Goal: Task Accomplishment & Management: Manage account settings

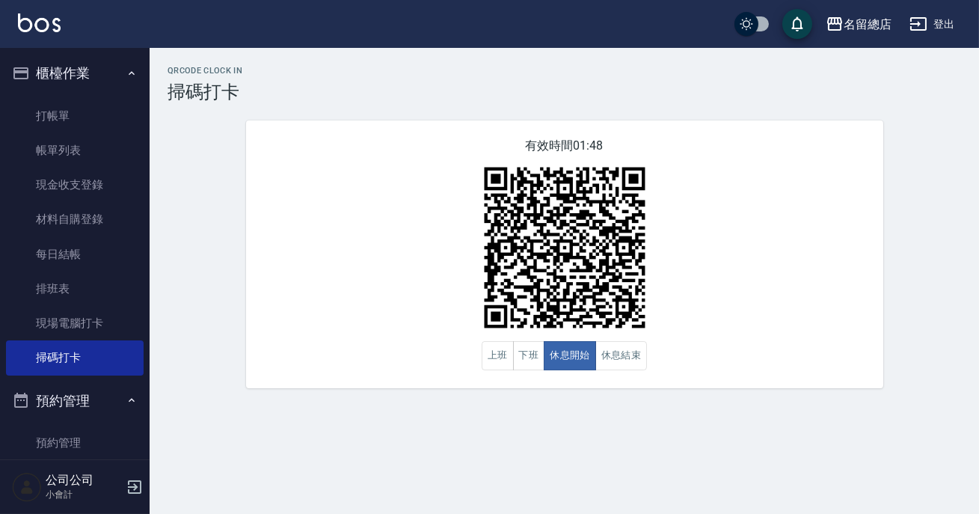
scroll to position [203, 0]
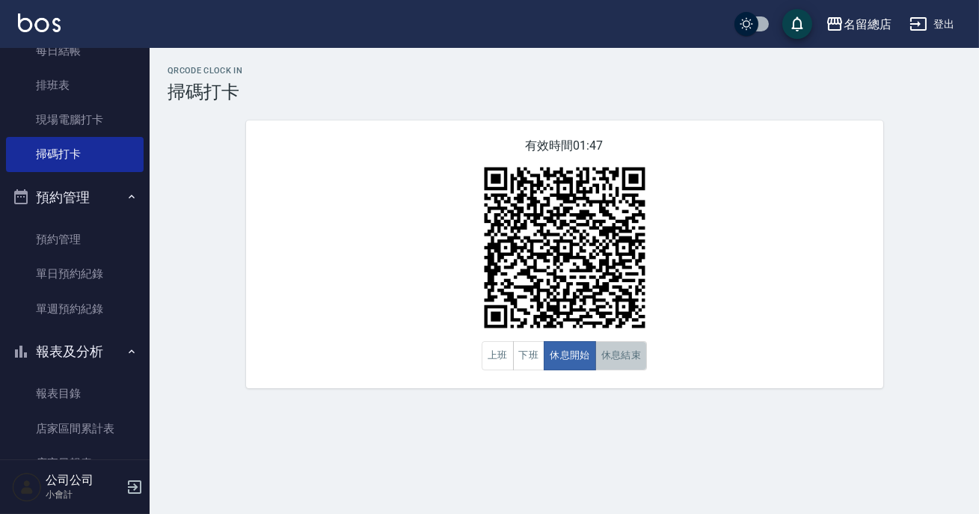
click at [606, 349] on button "休息結束" at bounding box center [621, 355] width 52 height 29
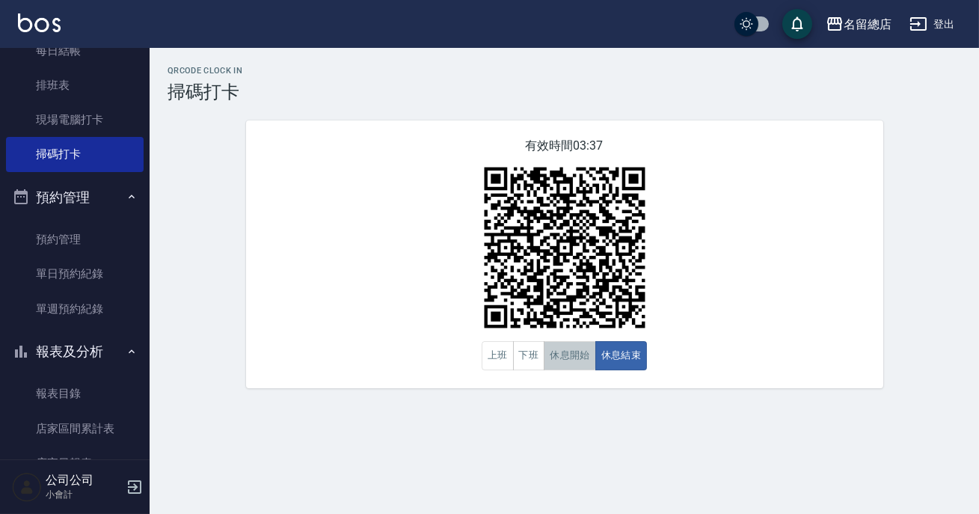
click at [559, 351] on button "休息開始" at bounding box center [570, 355] width 52 height 29
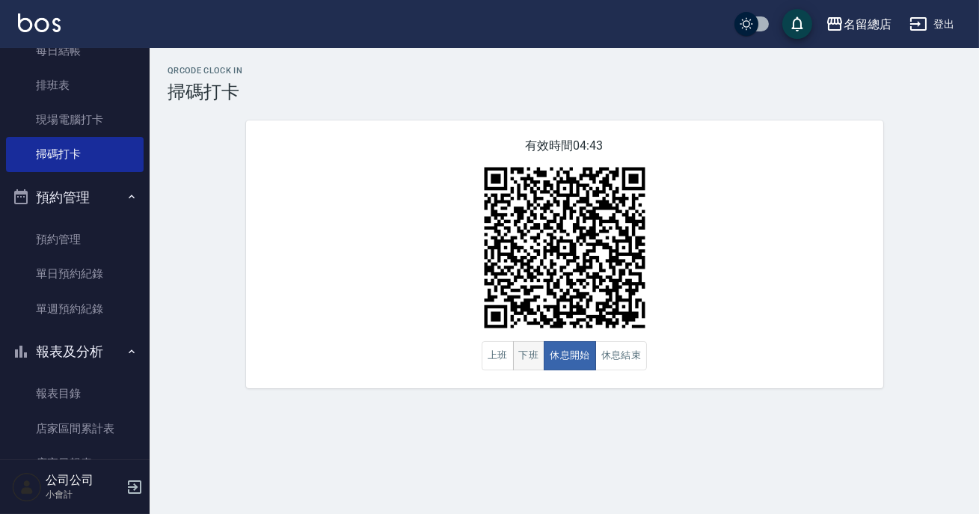
click at [540, 361] on button "下班" at bounding box center [529, 355] width 32 height 29
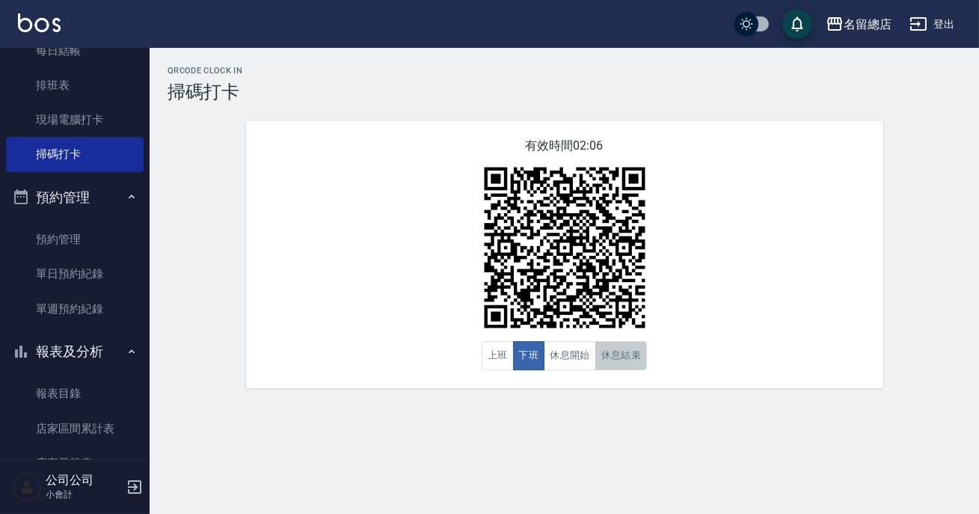
click at [615, 360] on button "休息結束" at bounding box center [621, 355] width 52 height 29
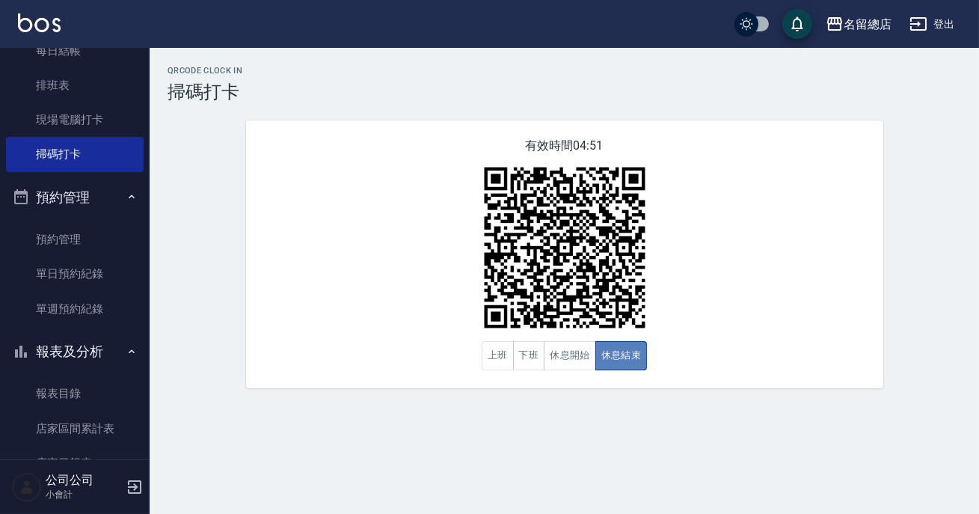
click at [613, 366] on button "休息結束" at bounding box center [621, 355] width 52 height 29
click at [534, 363] on button "下班" at bounding box center [529, 355] width 32 height 29
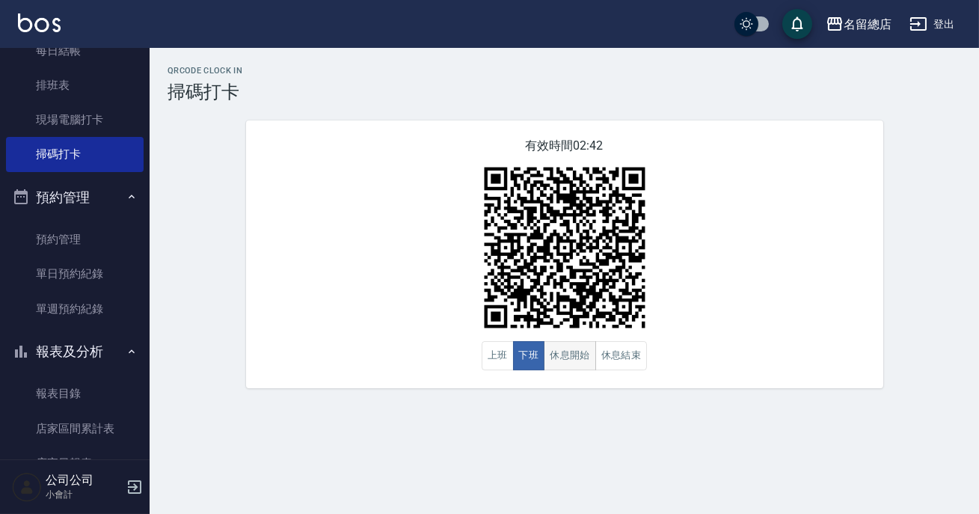
click at [586, 370] on button "休息開始" at bounding box center [570, 355] width 52 height 29
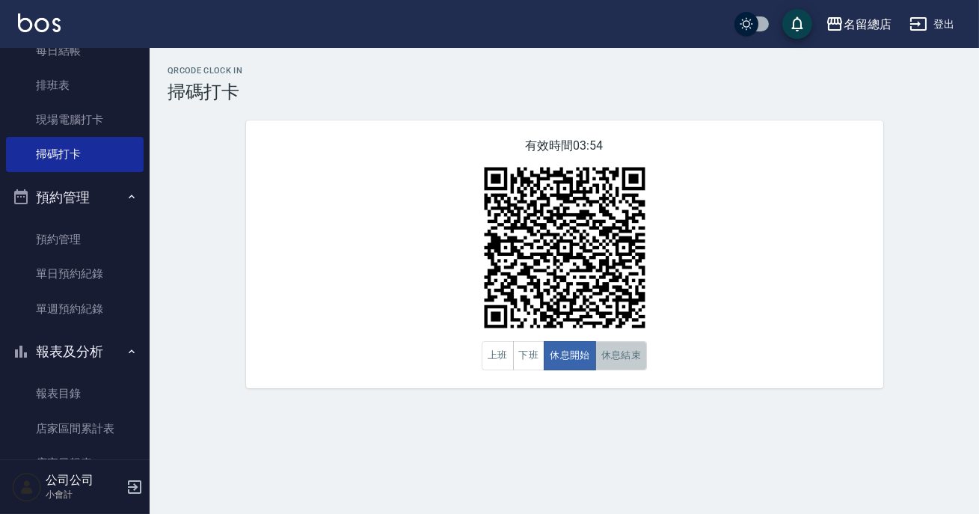
click at [627, 353] on button "休息結束" at bounding box center [621, 355] width 52 height 29
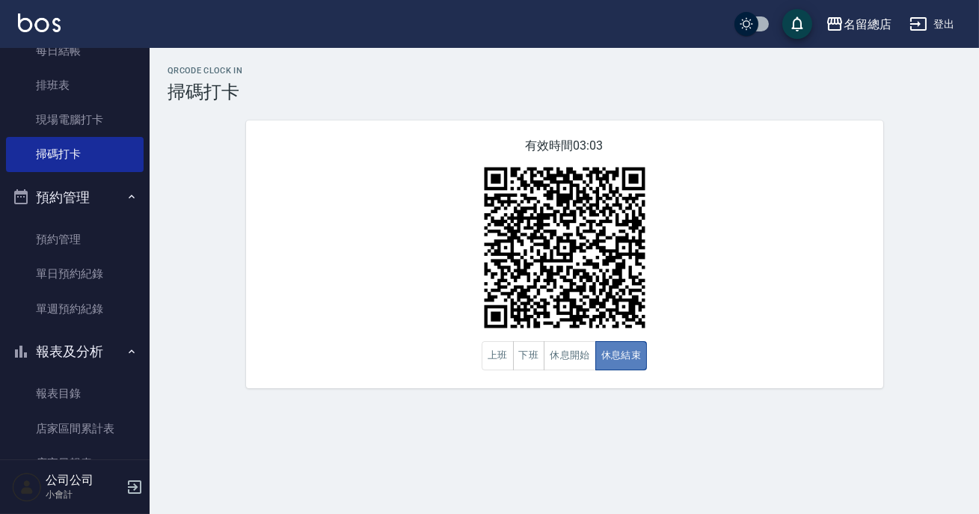
click at [627, 353] on button "休息結束" at bounding box center [621, 355] width 52 height 29
click at [525, 353] on button "下班" at bounding box center [529, 355] width 32 height 29
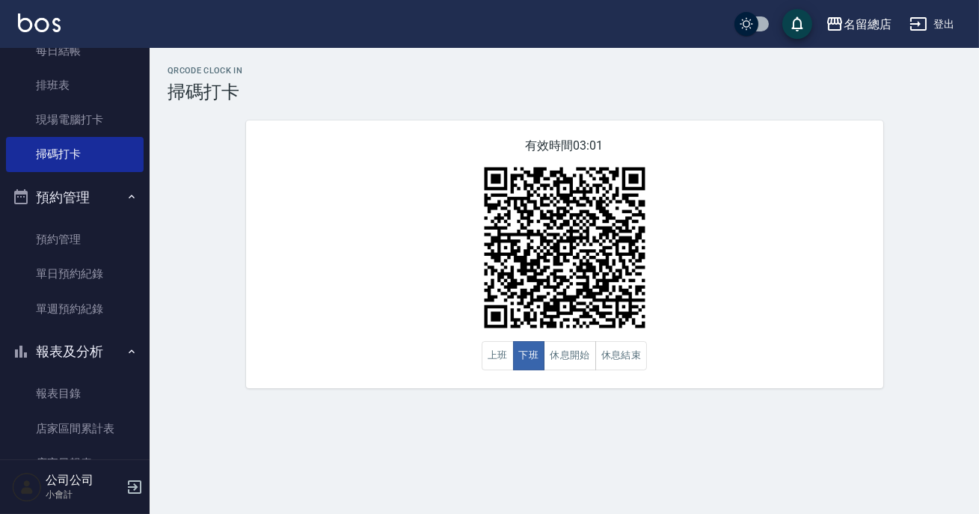
click at [529, 426] on div "QRcode Clock In 掃碼打卡 有效時間 03:01 上班 下班 休息開始 休息結束" at bounding box center [489, 257] width 979 height 514
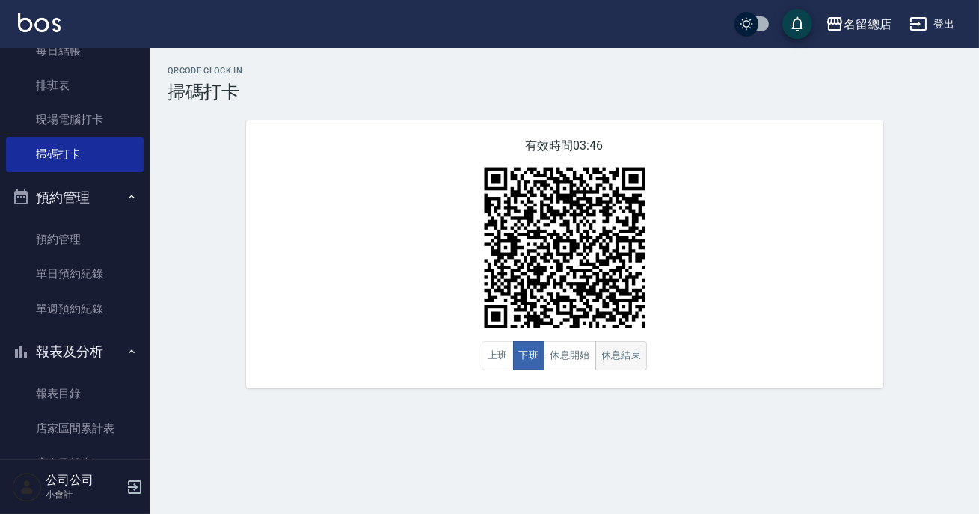
click at [608, 348] on button "休息結束" at bounding box center [621, 355] width 52 height 29
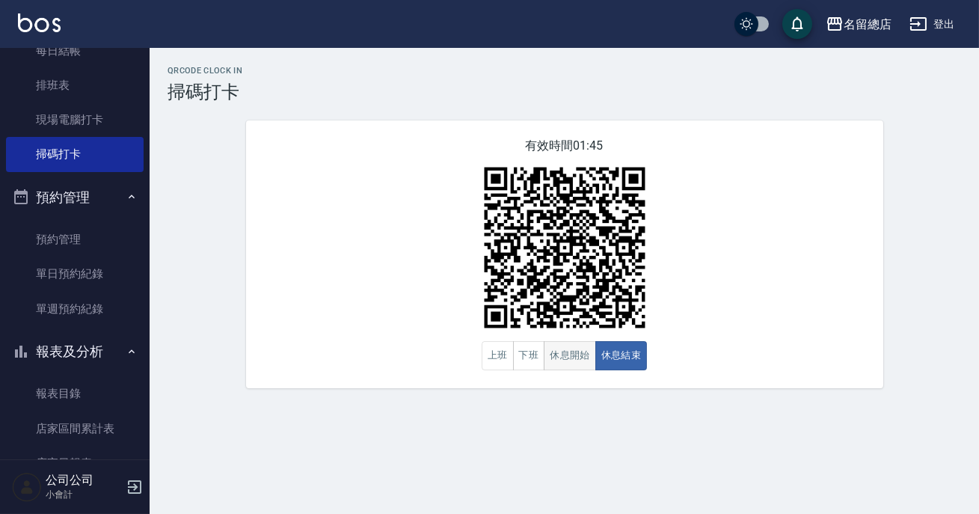
click at [583, 360] on button "休息開始" at bounding box center [570, 355] width 52 height 29
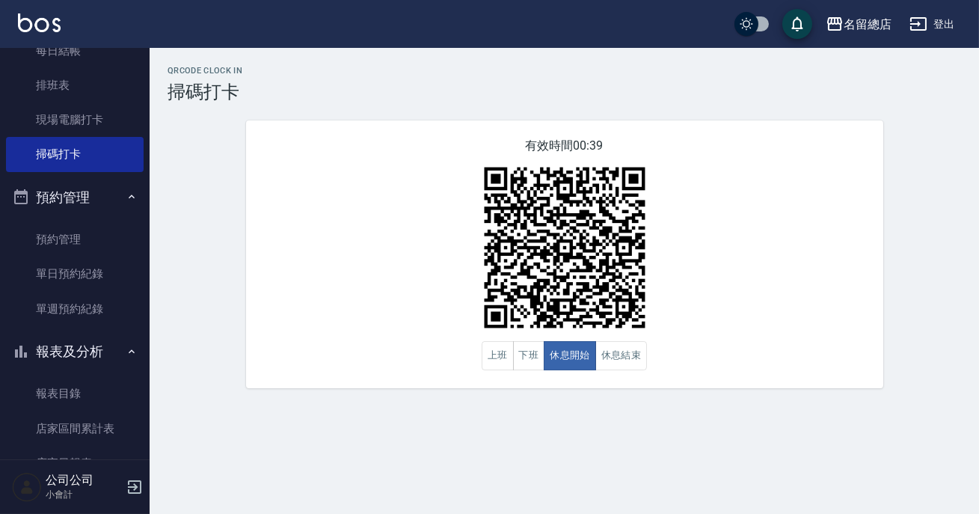
click at [805, 235] on div "有效時間 00:39 上班 下班 休息開始 休息結束" at bounding box center [564, 254] width 637 height 268
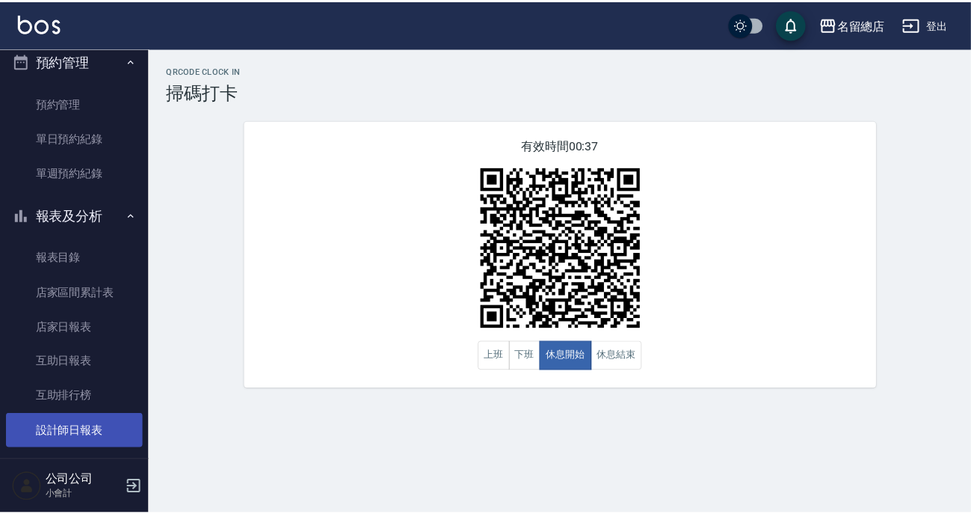
scroll to position [407, 0]
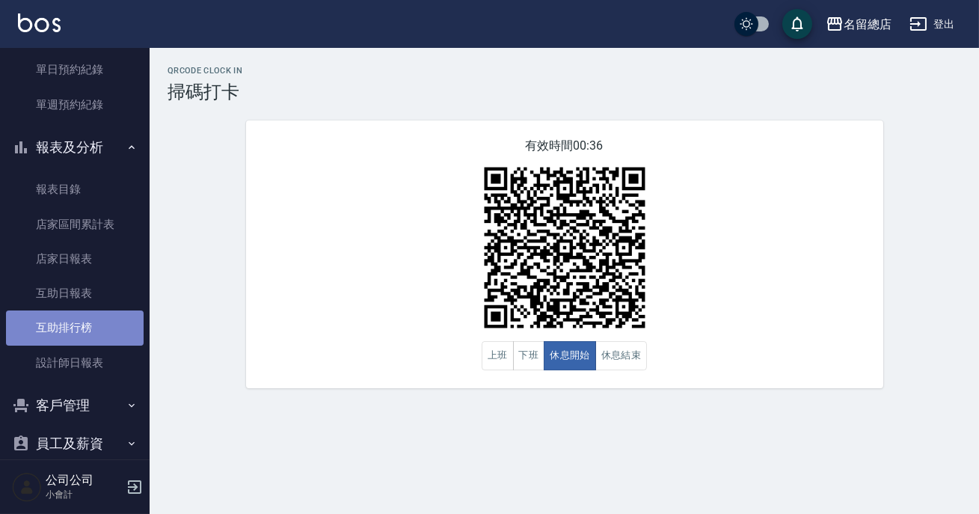
click at [113, 342] on link "互助排行榜" at bounding box center [75, 327] width 138 height 34
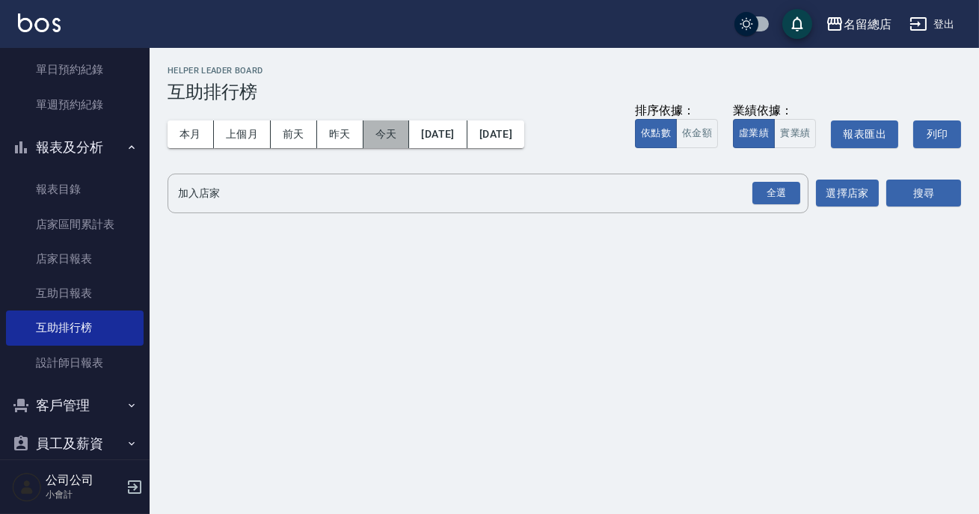
click at [391, 133] on button "今天" at bounding box center [386, 134] width 46 height 28
drag, startPoint x: 782, startPoint y: 192, endPoint x: 781, endPoint y: 183, distance: 9.0
click at [781, 192] on div "全選" at bounding box center [776, 193] width 48 height 23
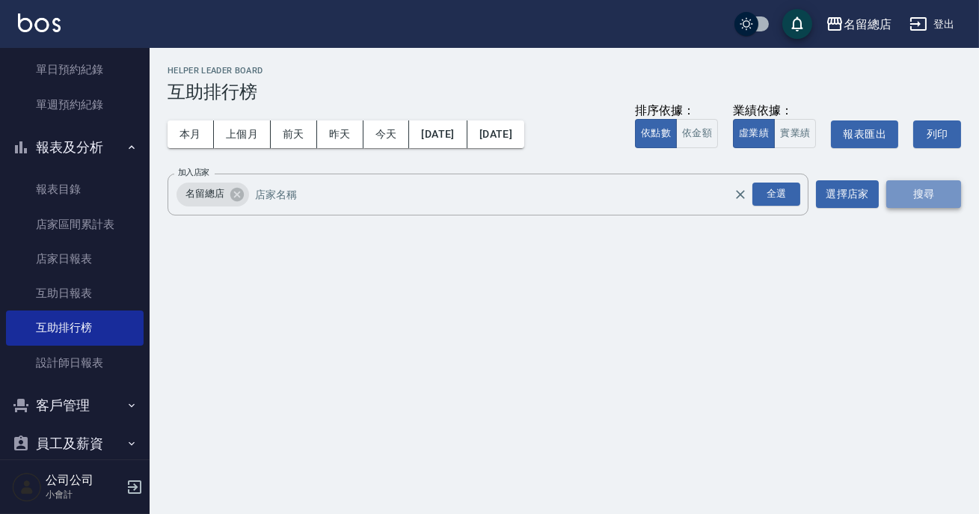
click at [911, 200] on button "搜尋" at bounding box center [923, 194] width 75 height 28
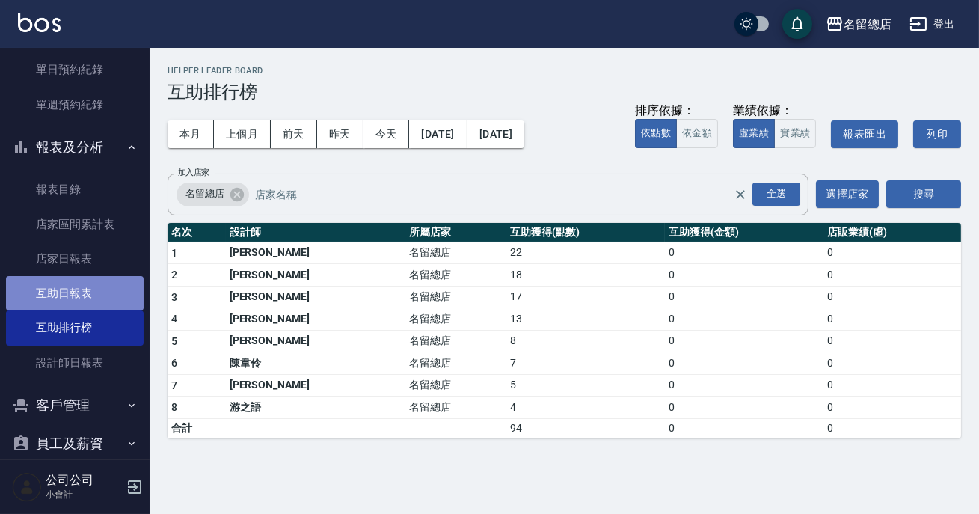
click at [85, 289] on link "互助日報表" at bounding box center [75, 293] width 138 height 34
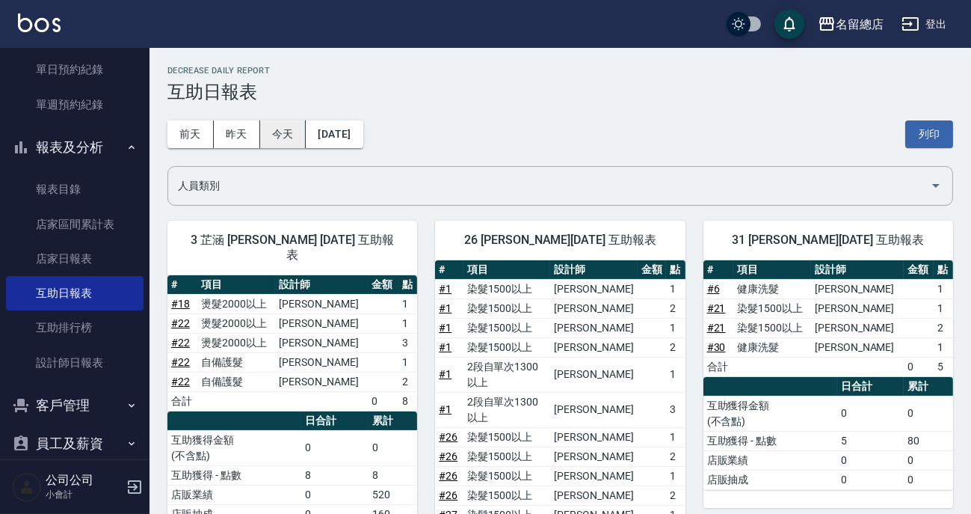
click at [283, 140] on button "今天" at bounding box center [283, 134] width 46 height 28
click at [274, 132] on button "今天" at bounding box center [283, 134] width 46 height 28
click at [283, 129] on button "今天" at bounding box center [283, 134] width 46 height 28
click at [286, 194] on div "人員類別" at bounding box center [560, 186] width 786 height 40
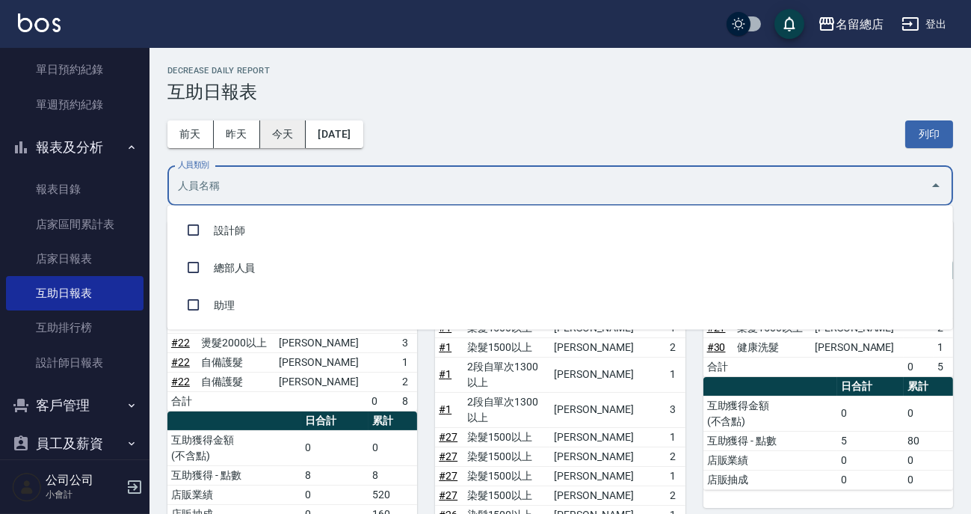
click at [279, 130] on button "今天" at bounding box center [283, 134] width 46 height 28
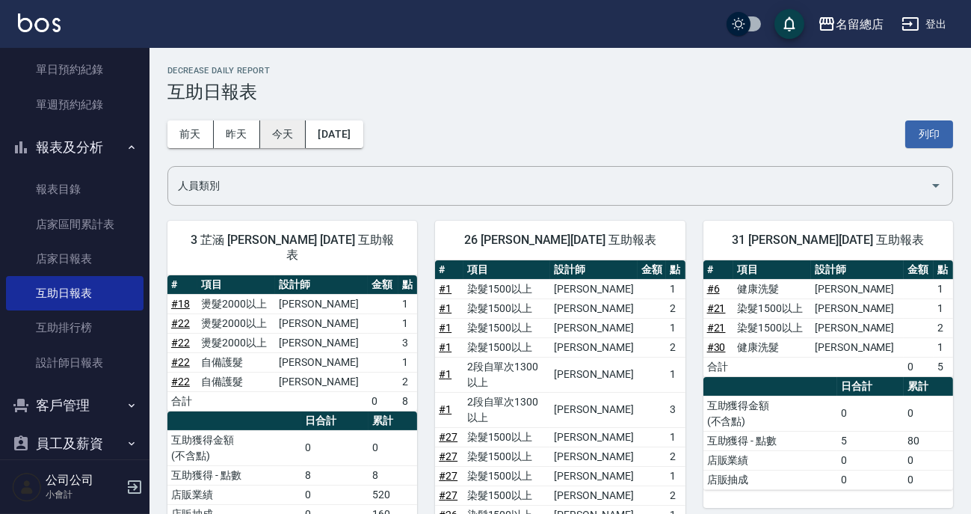
click at [280, 132] on button "今天" at bounding box center [283, 134] width 46 height 28
click at [332, 130] on button "[DATE]" at bounding box center [334, 134] width 57 height 28
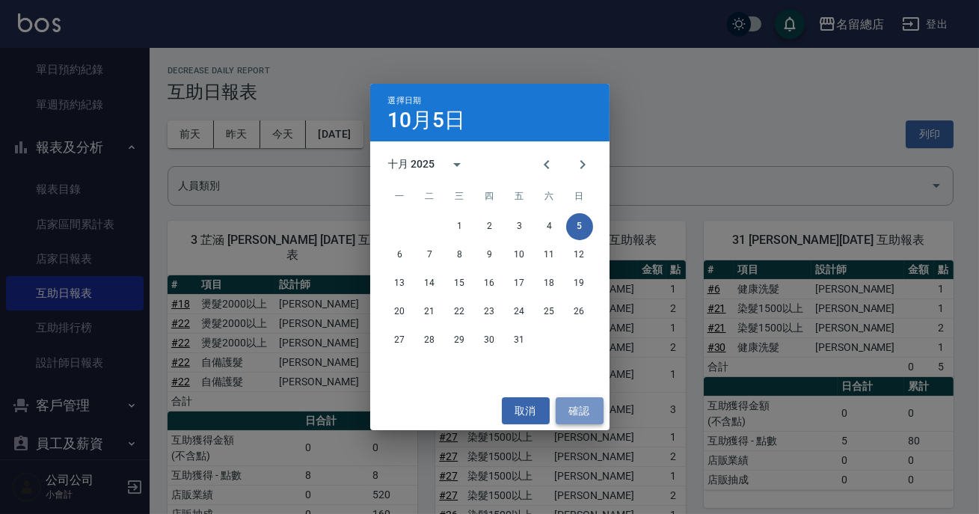
click at [567, 403] on button "確認" at bounding box center [580, 411] width 48 height 28
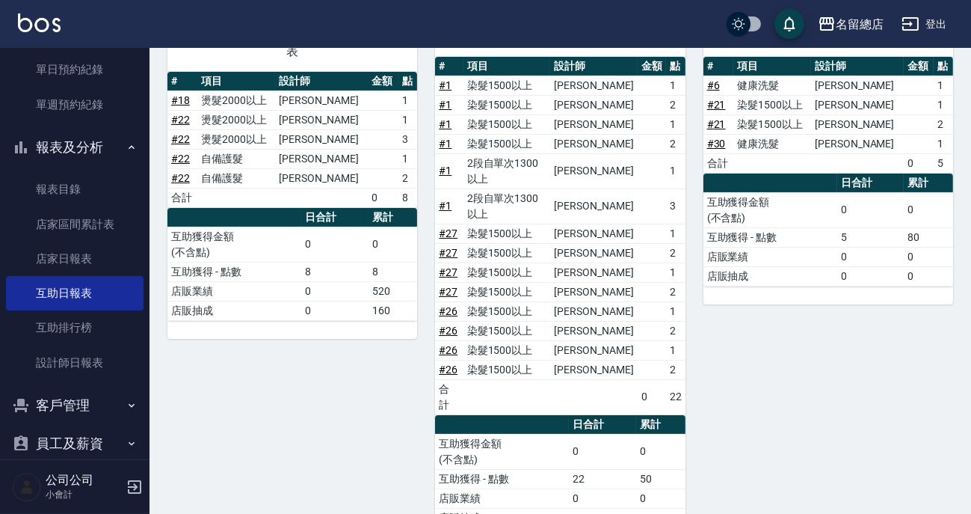
scroll to position [476, 0]
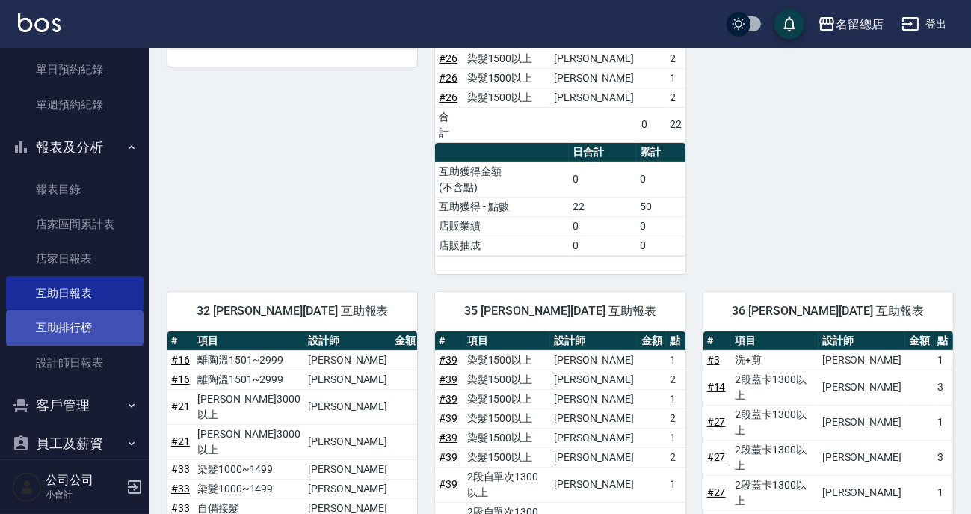
click at [86, 318] on link "互助排行榜" at bounding box center [75, 327] width 138 height 34
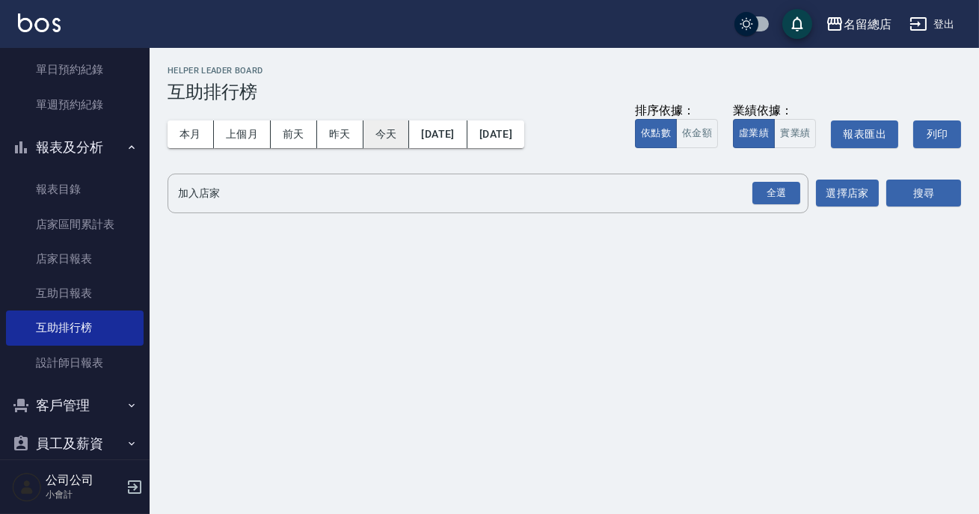
click at [390, 135] on button "今天" at bounding box center [386, 134] width 46 height 28
click at [806, 187] on div "全選 加入店家" at bounding box center [487, 193] width 641 height 40
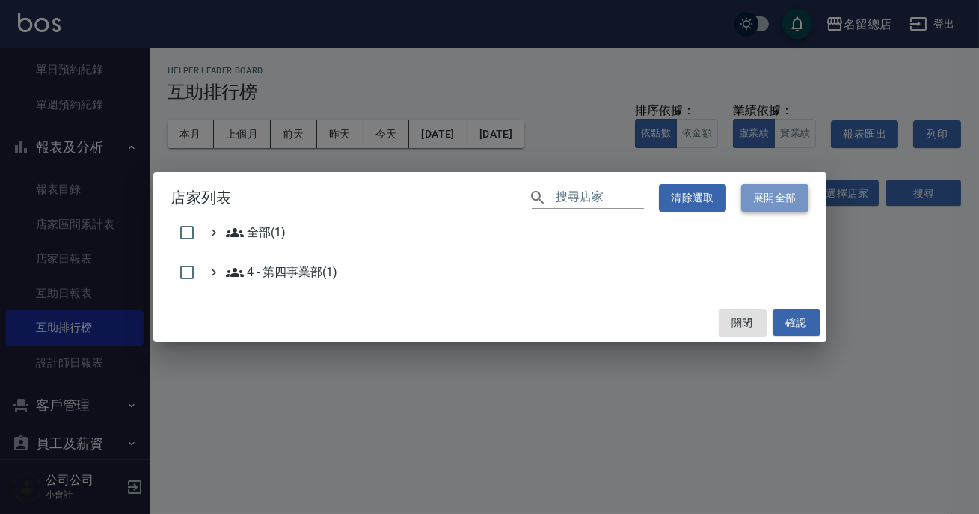
click at [790, 195] on button "展開全部" at bounding box center [774, 198] width 67 height 28
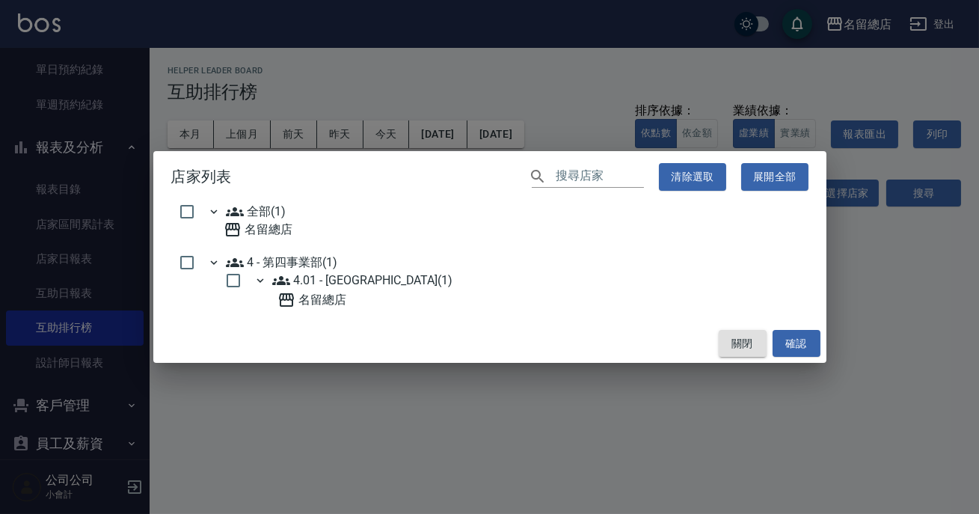
click at [748, 346] on button "關閉" at bounding box center [743, 344] width 48 height 28
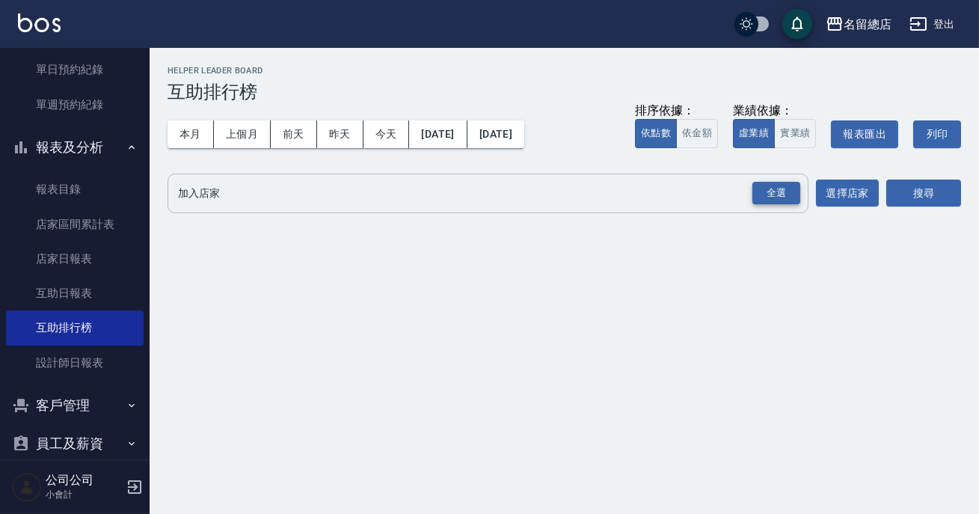
click at [763, 194] on div "全選" at bounding box center [776, 193] width 48 height 23
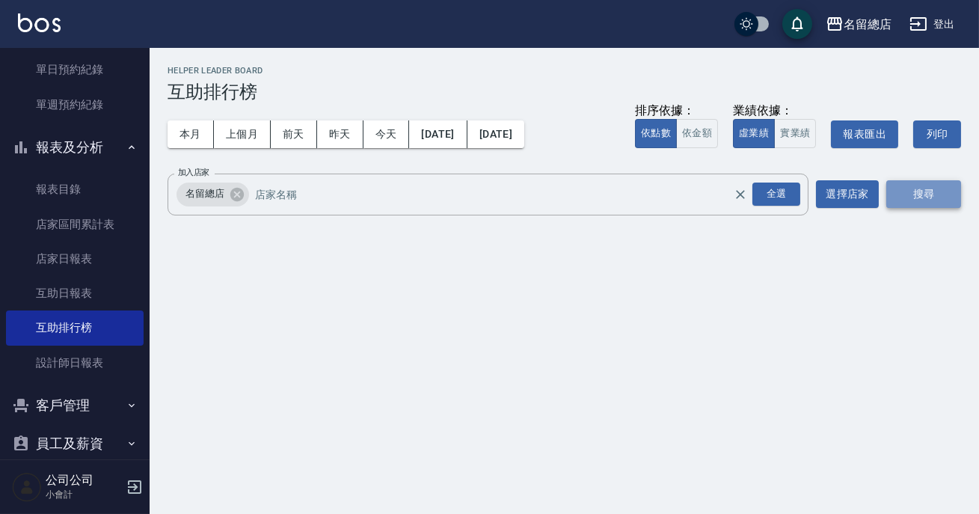
click at [899, 188] on button "搜尋" at bounding box center [923, 194] width 75 height 28
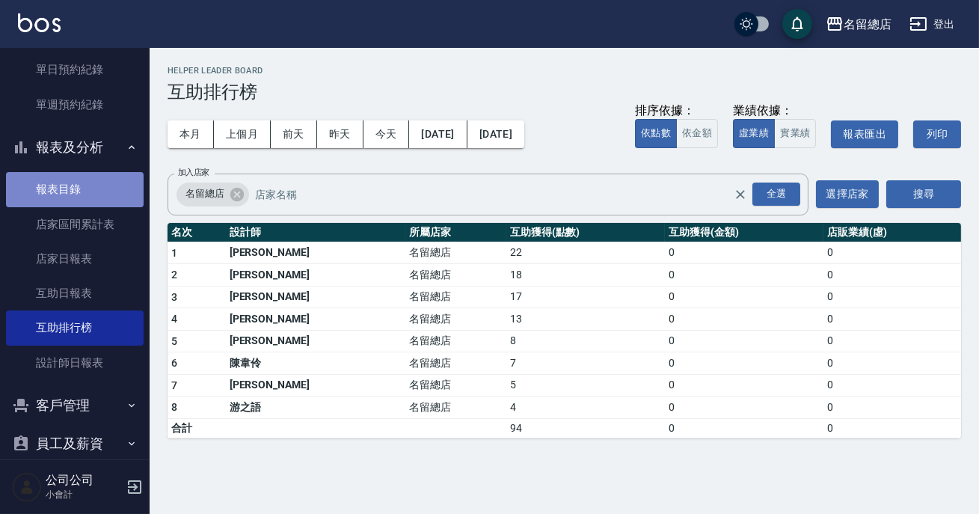
click at [108, 179] on link "報表目錄" at bounding box center [75, 189] width 138 height 34
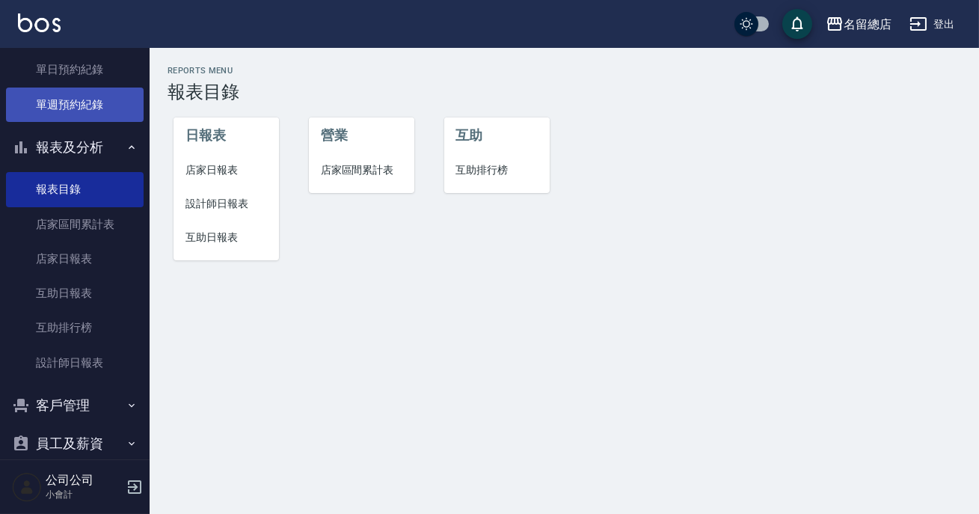
click at [88, 112] on link "單週預約紀錄" at bounding box center [75, 104] width 138 height 34
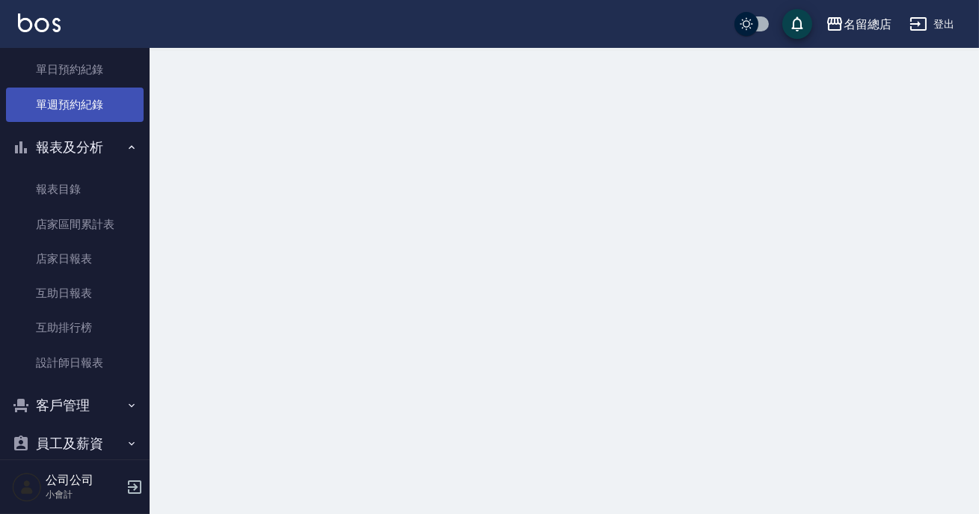
scroll to position [135, 0]
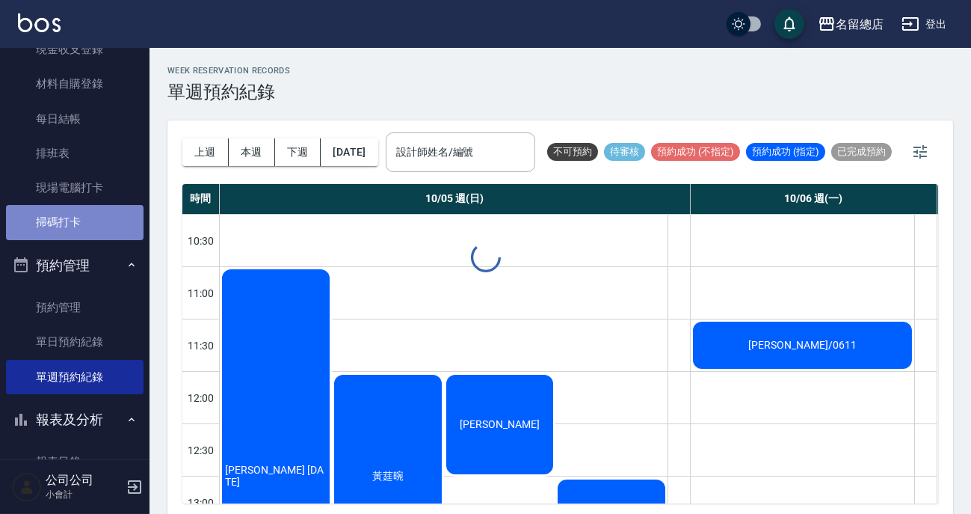
click at [94, 227] on link "掃碼打卡" at bounding box center [75, 222] width 138 height 34
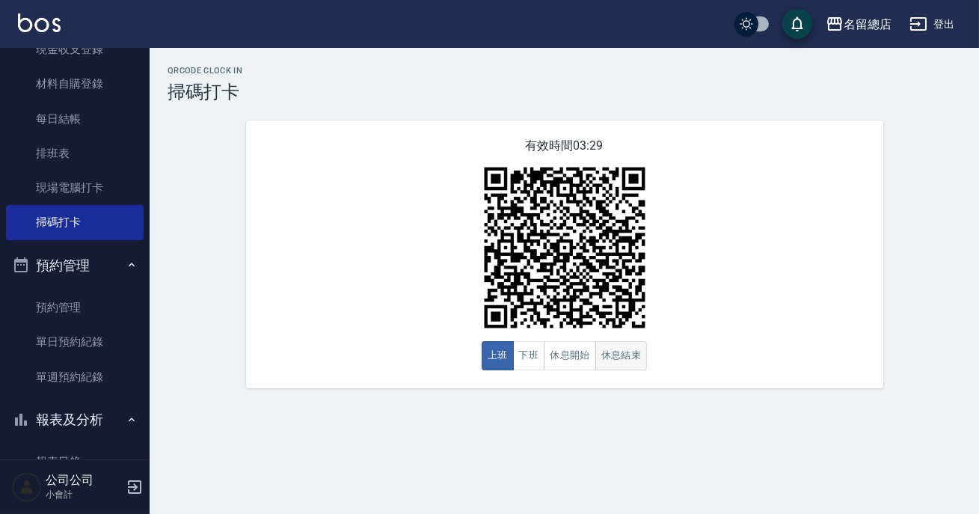
click at [642, 354] on button "休息結束" at bounding box center [621, 355] width 52 height 29
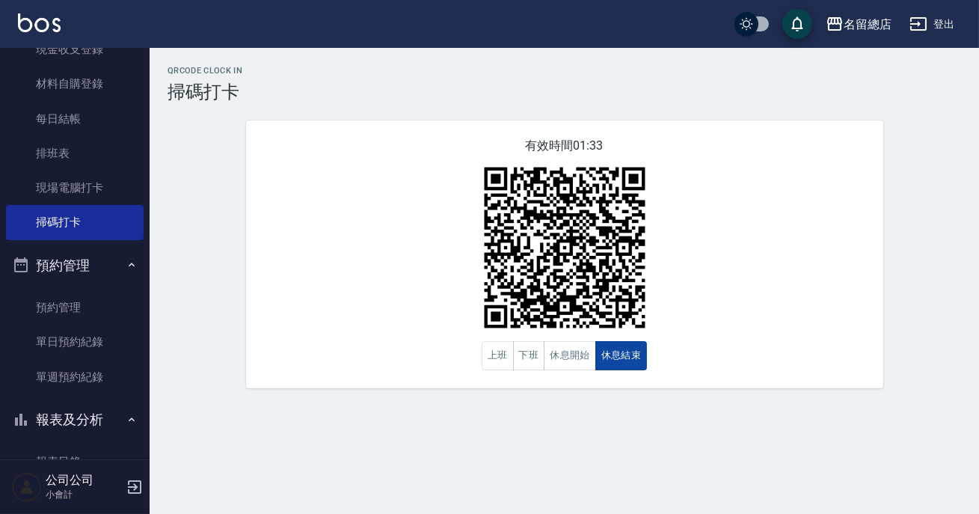
drag, startPoint x: 642, startPoint y: 354, endPoint x: 613, endPoint y: 364, distance: 30.7
click at [636, 358] on button "休息結束" at bounding box center [621, 355] width 52 height 29
click at [525, 362] on button "下班" at bounding box center [529, 355] width 32 height 29
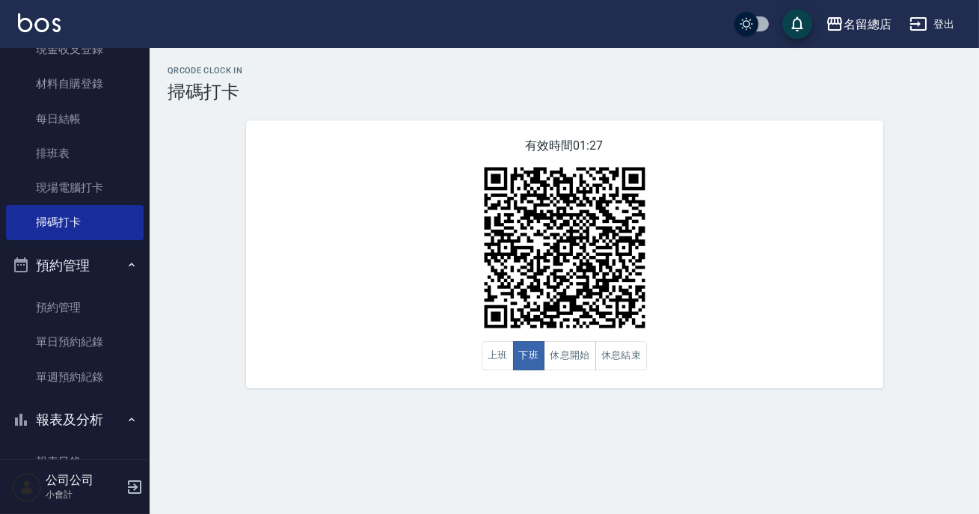
click at [617, 336] on img at bounding box center [564, 247] width 187 height 187
click at [635, 373] on div "有效時間 01:26 上班 下班 休息開始 休息結束" at bounding box center [564, 254] width 637 height 268
click at [633, 366] on button "休息結束" at bounding box center [621, 355] width 52 height 29
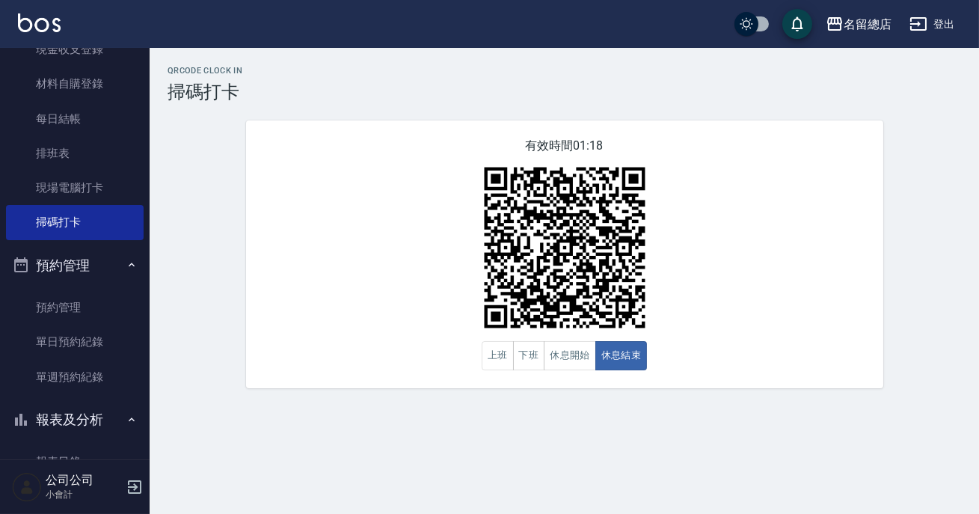
click at [584, 147] on div "有效時間 01:18 上班 下班 休息開始 休息結束" at bounding box center [564, 254] width 637 height 268
click at [526, 366] on button "下班" at bounding box center [529, 355] width 32 height 29
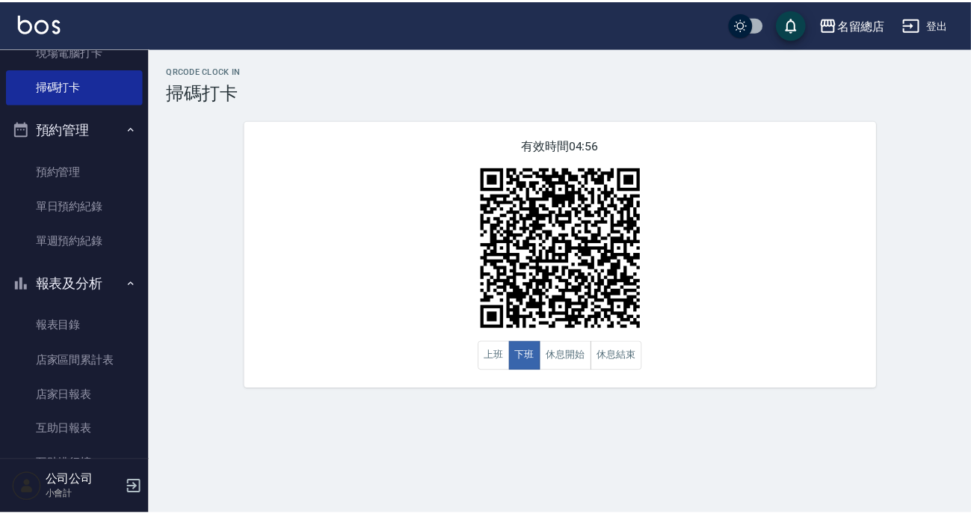
scroll to position [407, 0]
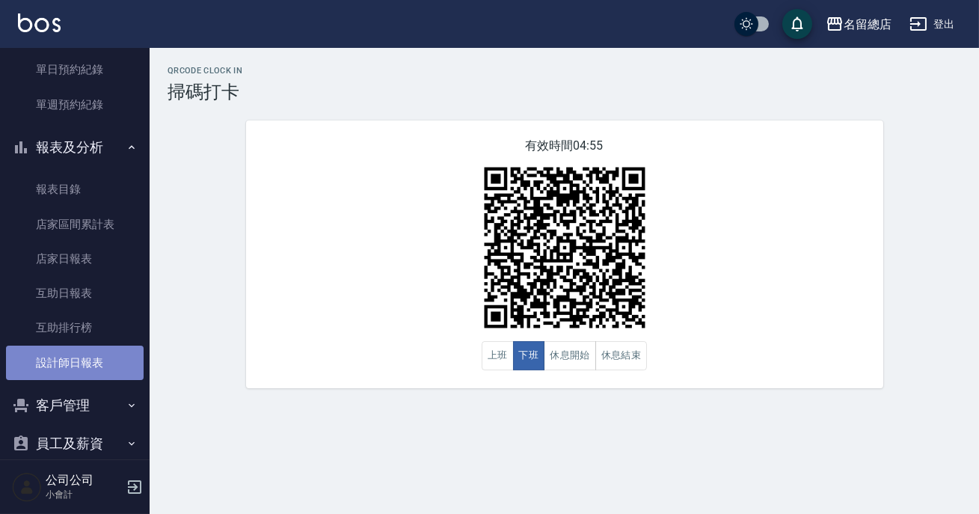
click at [76, 358] on link "設計師日報表" at bounding box center [75, 362] width 138 height 34
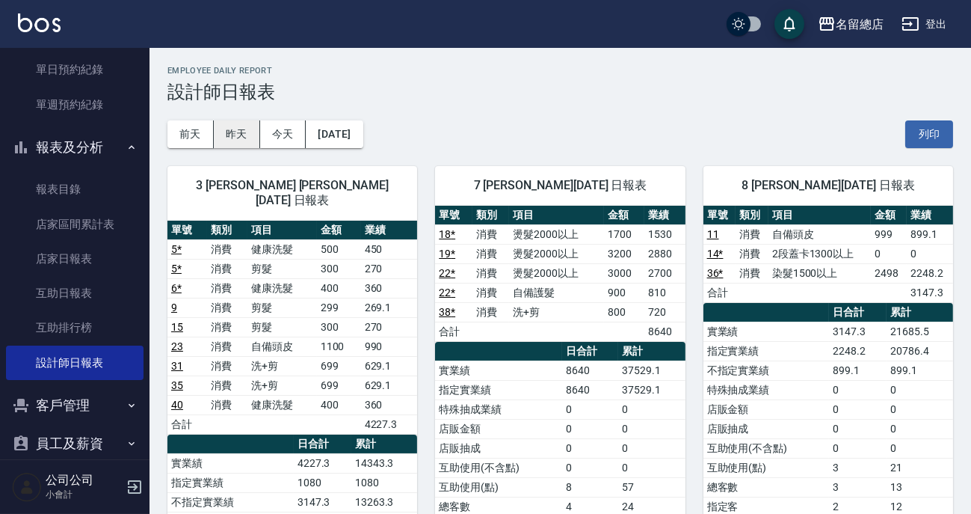
click at [228, 124] on button "昨天" at bounding box center [237, 134] width 46 height 28
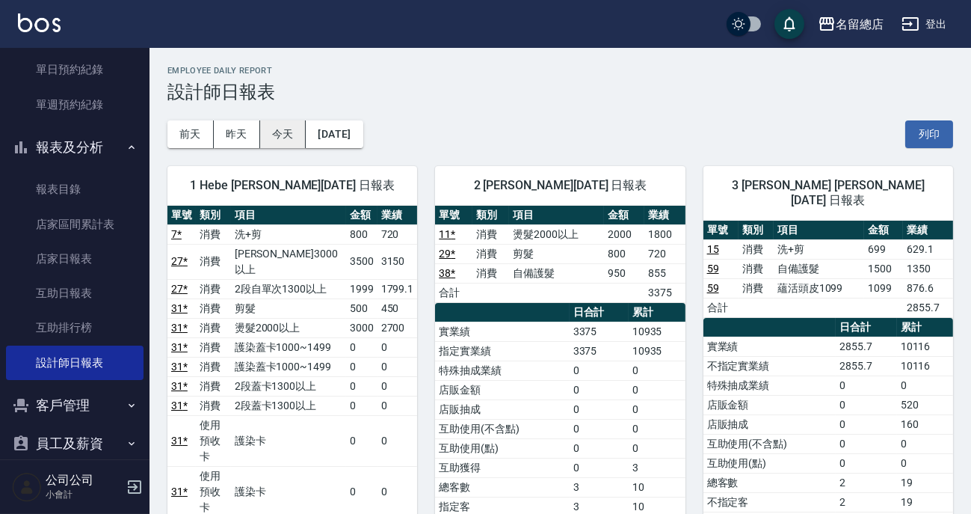
click at [291, 137] on button "今天" at bounding box center [283, 134] width 46 height 28
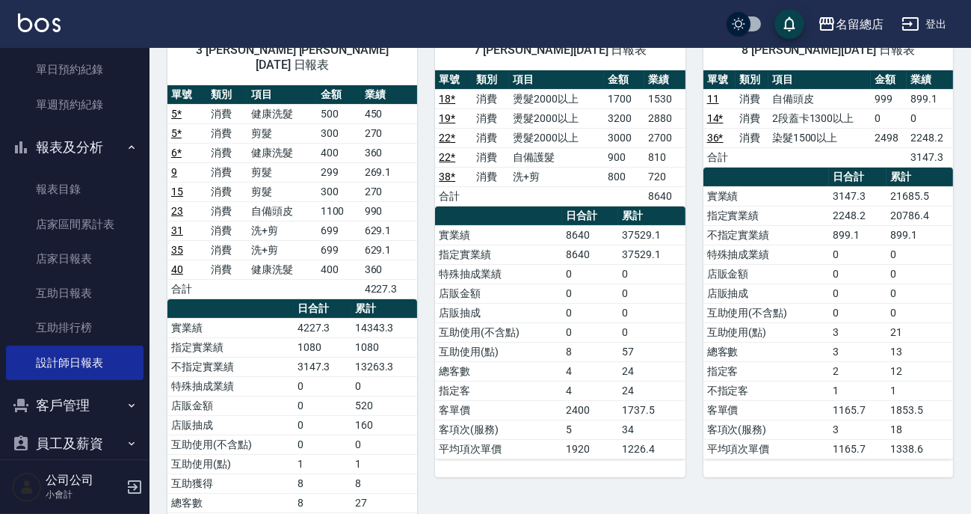
scroll to position [67, 0]
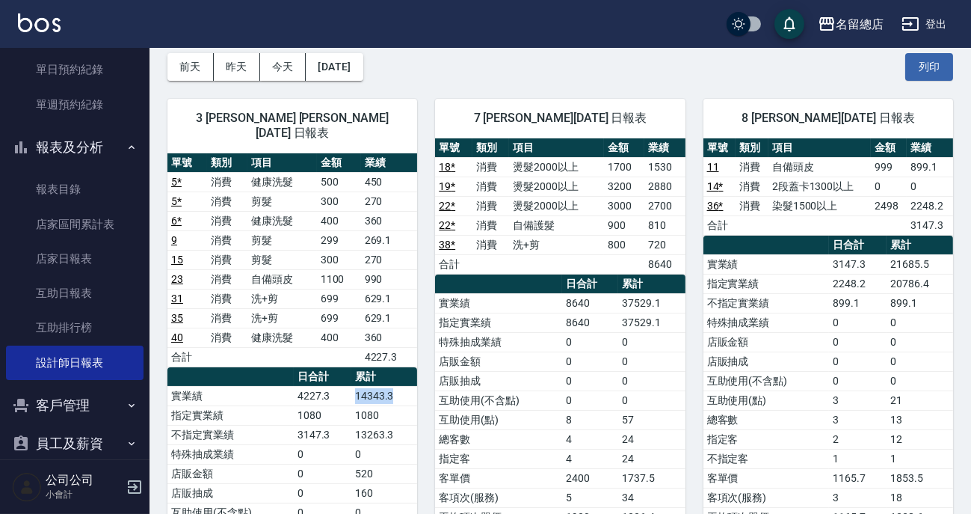
drag, startPoint x: 358, startPoint y: 380, endPoint x: 392, endPoint y: 382, distance: 33.7
click at [392, 386] on td "14343.3" at bounding box center [384, 395] width 67 height 19
click at [397, 386] on td "14343.3" at bounding box center [384, 395] width 67 height 19
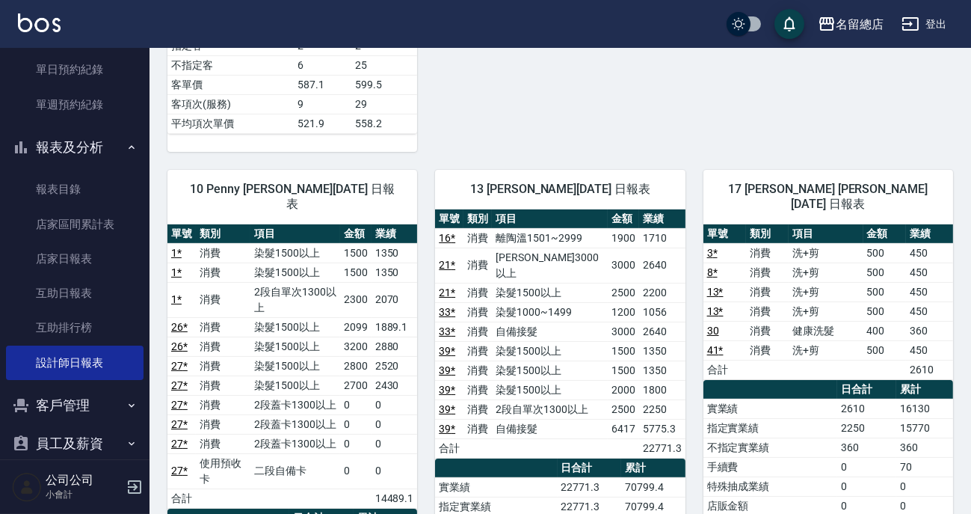
scroll to position [680, 0]
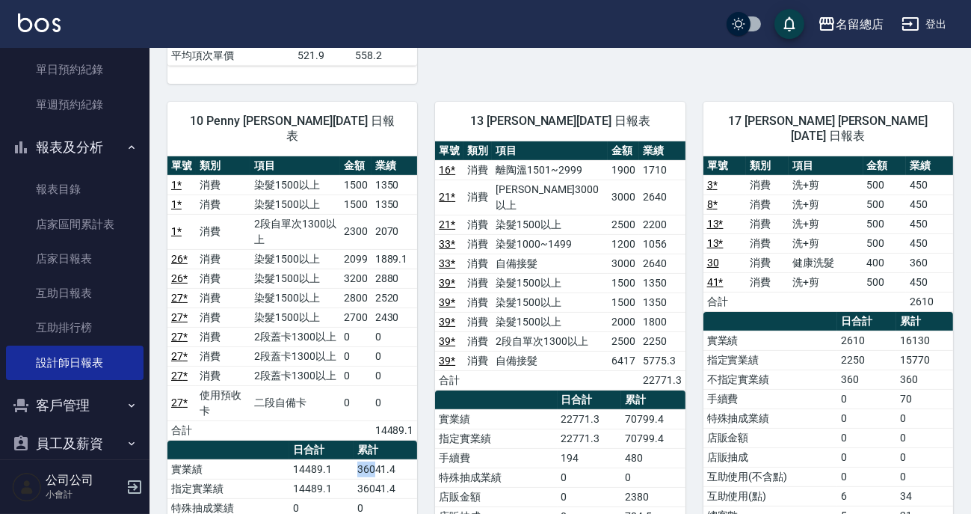
drag, startPoint x: 357, startPoint y: 437, endPoint x: 372, endPoint y: 443, distance: 16.1
click at [372, 459] on td "36041.4" at bounding box center [386, 468] width 64 height 19
drag, startPoint x: 351, startPoint y: 194, endPoint x: 397, endPoint y: 206, distance: 47.7
click at [397, 214] on tr "1 * 消費 2段自單次1300以上 2300 2070" at bounding box center [292, 231] width 250 height 35
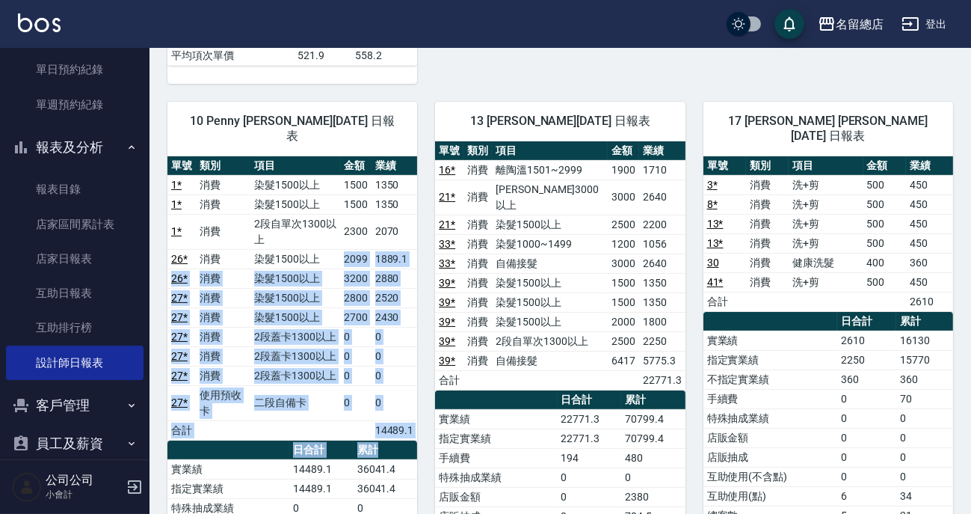
drag, startPoint x: 327, startPoint y: 230, endPoint x: 398, endPoint y: 405, distance: 189.5
click at [398, 405] on div "單號 類別 項目 金額 業績 1 * 消費 染髮1500以上 1500 1350 1 * 消費 染髮1500以上 1500 1350 1 * 消費 2段自單次…" at bounding box center [292, 424] width 250 height 537
click at [396, 385] on td "0" at bounding box center [395, 402] width 46 height 35
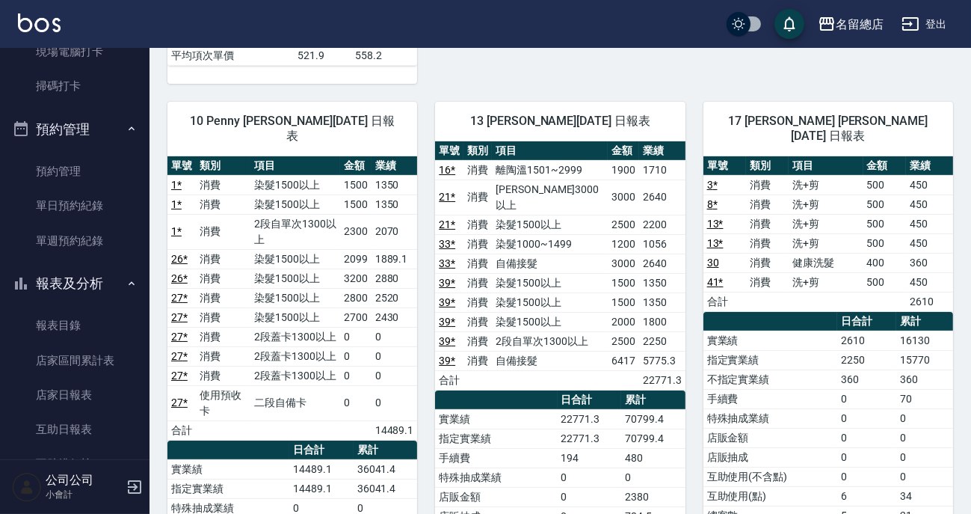
scroll to position [203, 0]
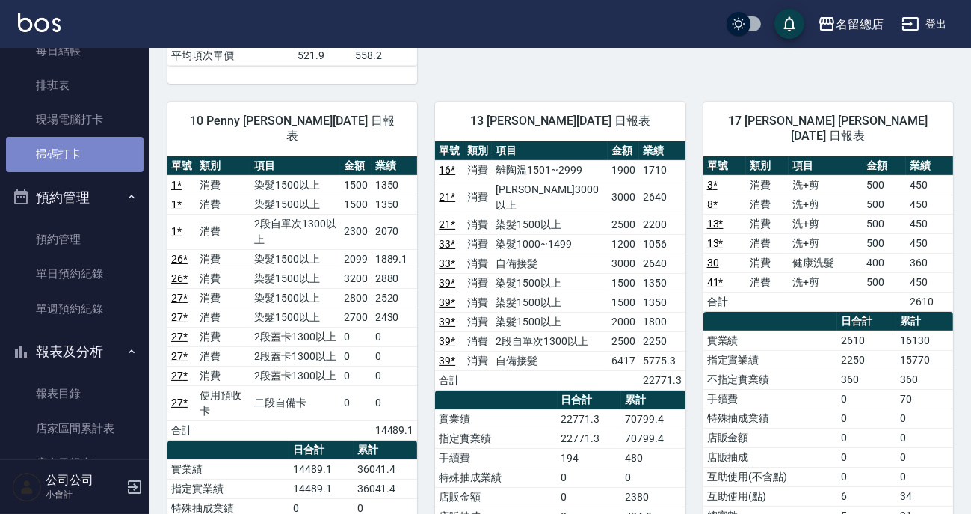
click at [77, 150] on link "掃碼打卡" at bounding box center [75, 154] width 138 height 34
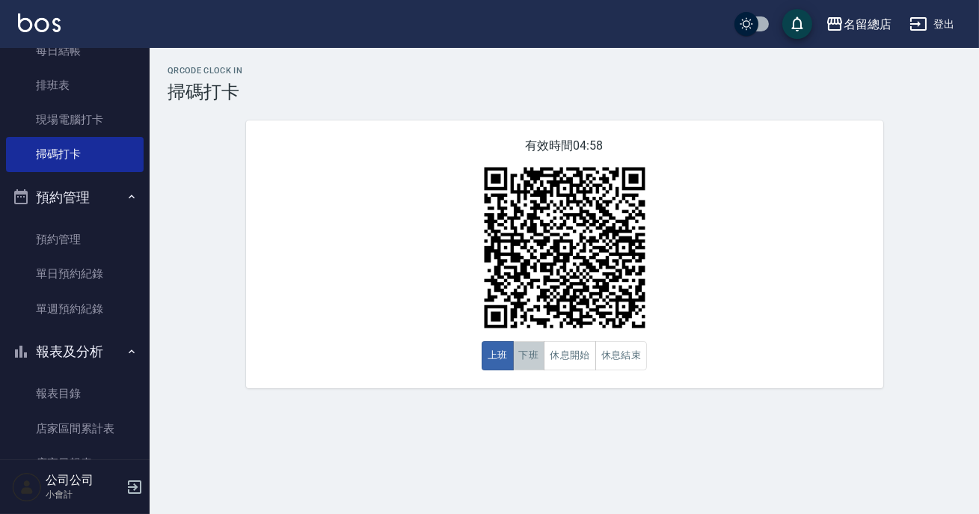
click at [535, 358] on button "下班" at bounding box center [529, 355] width 32 height 29
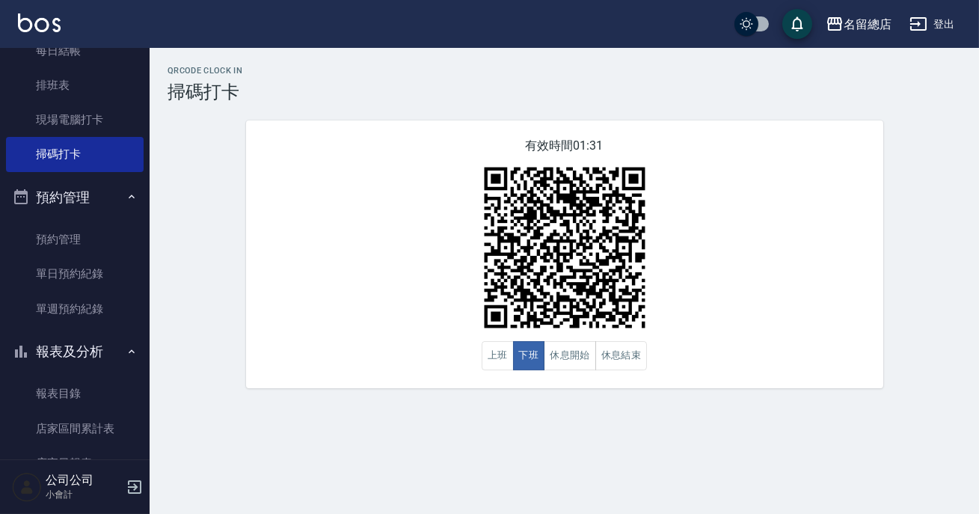
click at [650, 372] on div "有效時間 01:31 上班 下班 休息開始 休息結束" at bounding box center [564, 254] width 637 height 268
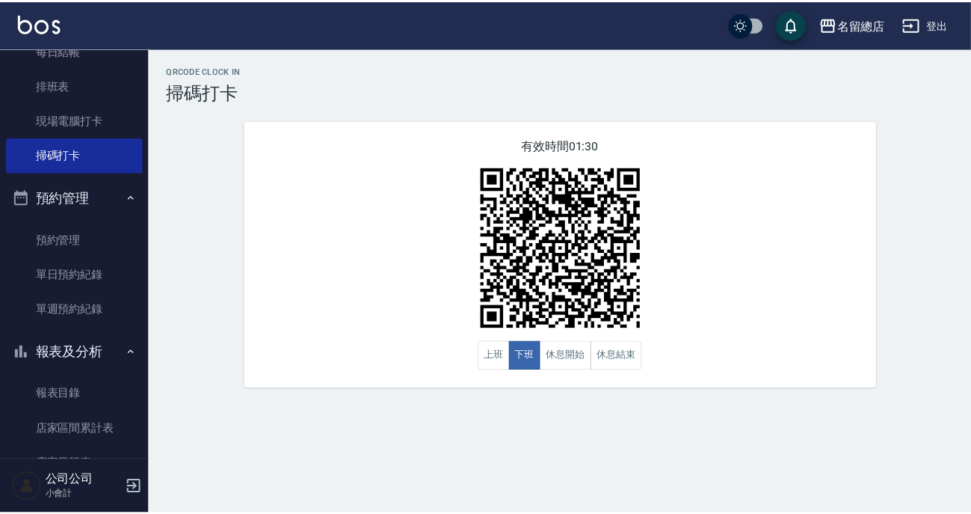
scroll to position [467, 0]
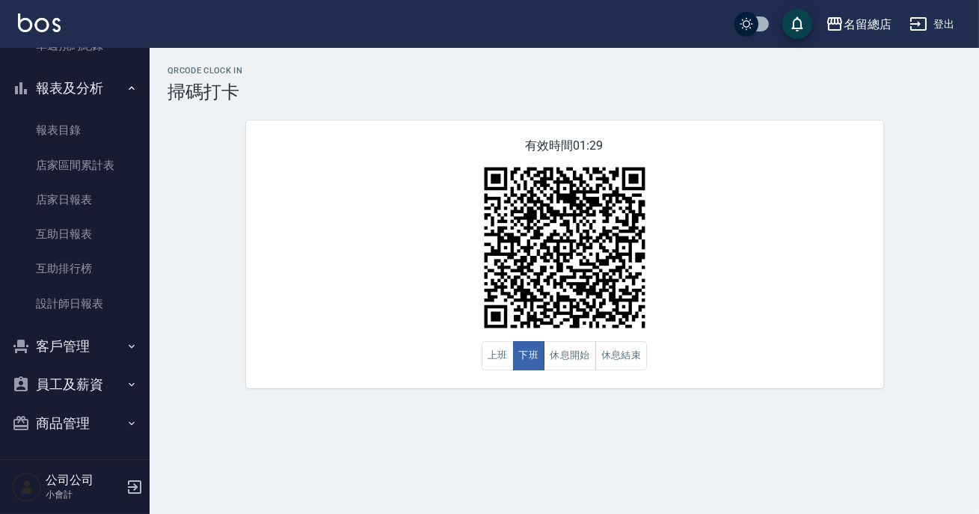
click at [97, 310] on link "設計師日報表" at bounding box center [75, 303] width 138 height 34
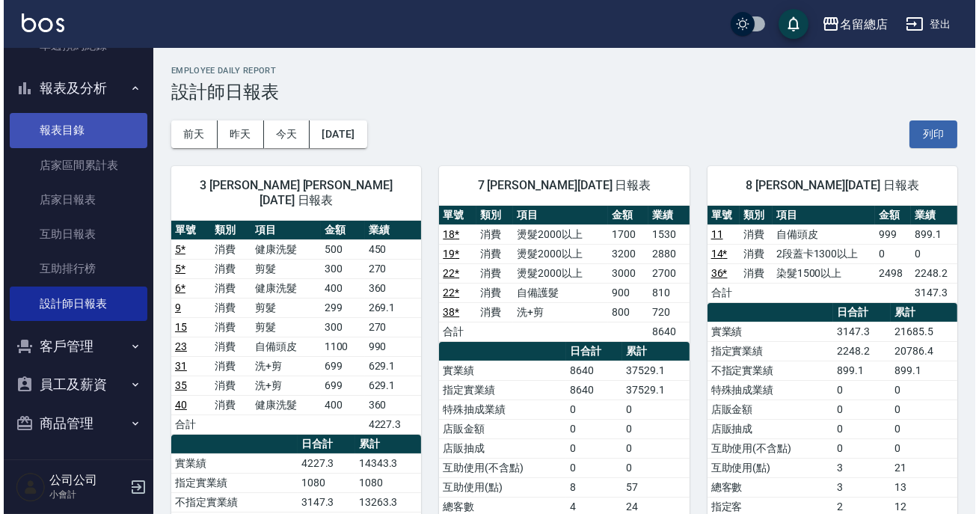
scroll to position [194, 0]
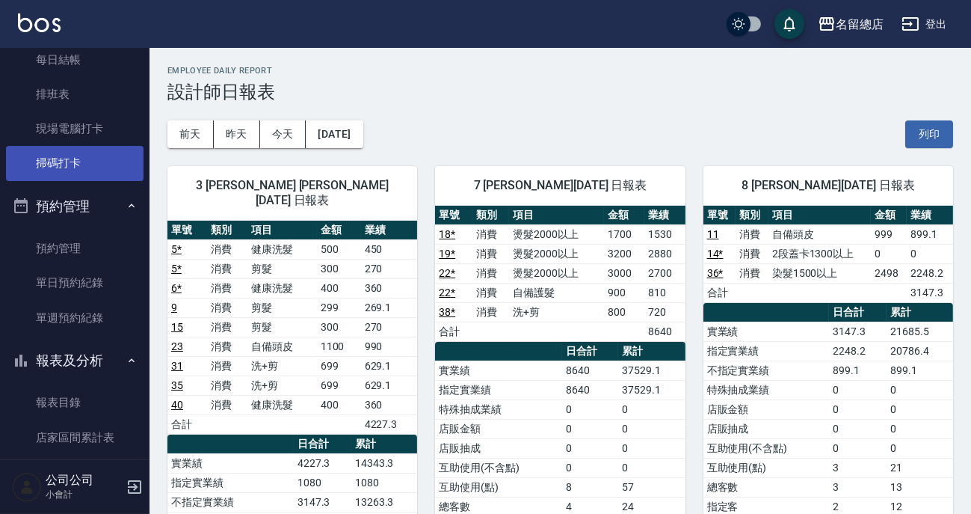
click at [45, 147] on link "掃碼打卡" at bounding box center [75, 163] width 138 height 34
